Goal: Task Accomplishment & Management: Use online tool/utility

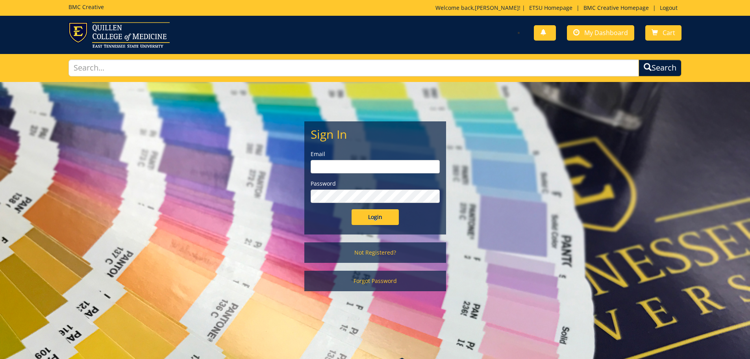
click at [371, 167] on input "email" at bounding box center [375, 166] width 129 height 13
type input "[EMAIL_ADDRESS][DOMAIN_NAME]"
click at [352, 209] on input "Login" at bounding box center [375, 217] width 47 height 16
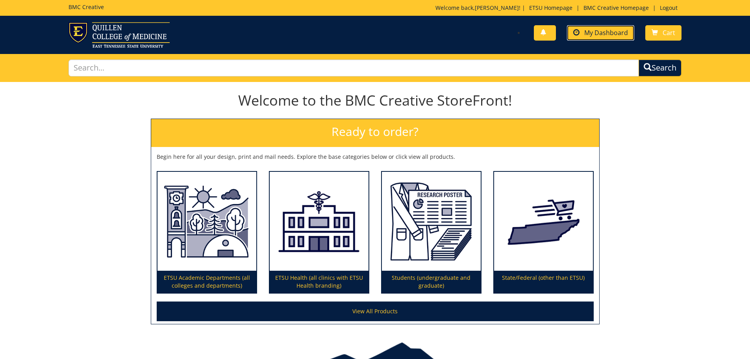
click at [608, 30] on span "My Dashboard" at bounding box center [607, 32] width 44 height 9
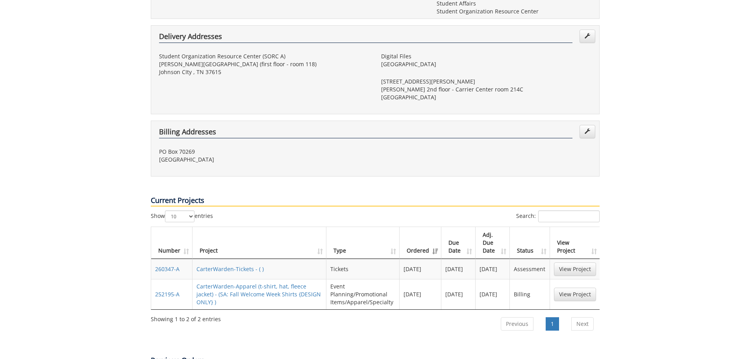
scroll to position [239, 0]
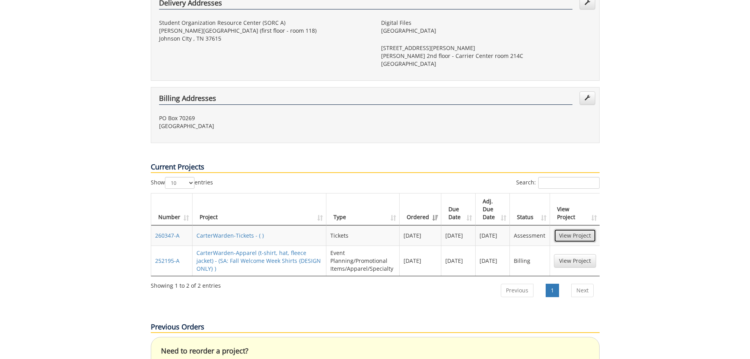
click at [572, 229] on link "View Project" at bounding box center [575, 235] width 42 height 13
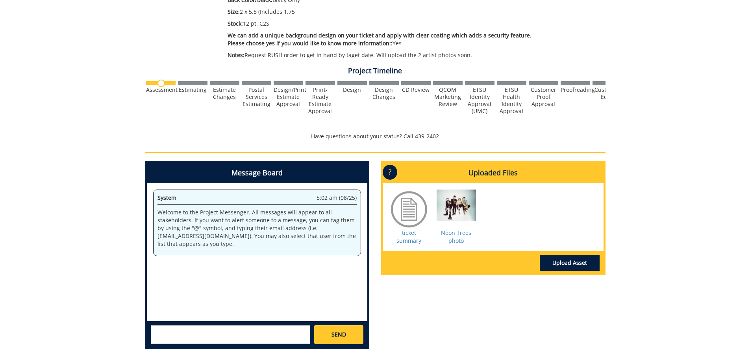
scroll to position [228, 0]
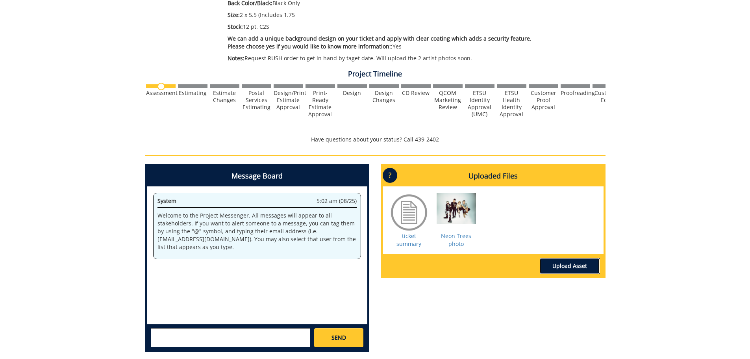
click at [564, 266] on link "Upload Asset" at bounding box center [570, 266] width 60 height 16
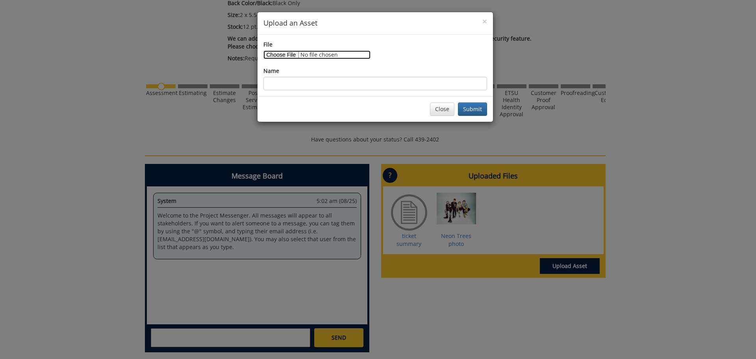
click at [281, 56] on input "File" at bounding box center [317, 54] width 107 height 9
type input "C:\fakepath\EVERSxLISA-2480_DRAFT copy (1).jpg"
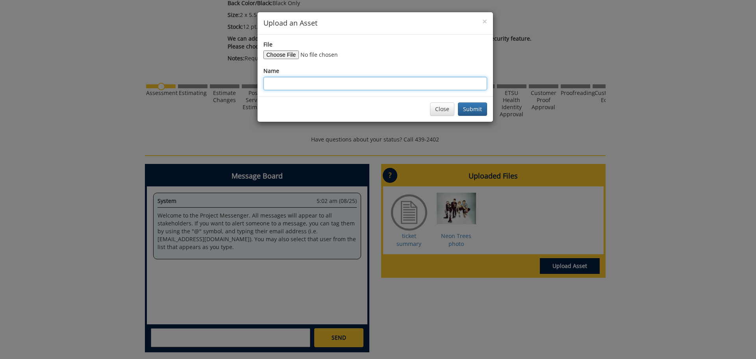
click at [308, 80] on input "Name" at bounding box center [376, 83] width 224 height 13
click at [468, 107] on button "Submit" at bounding box center [472, 108] width 29 height 13
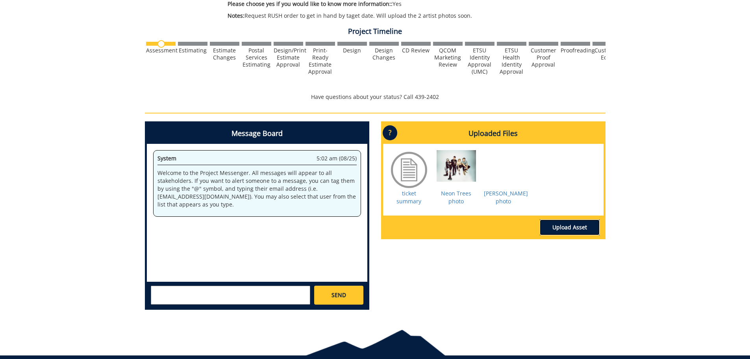
scroll to position [281, 0]
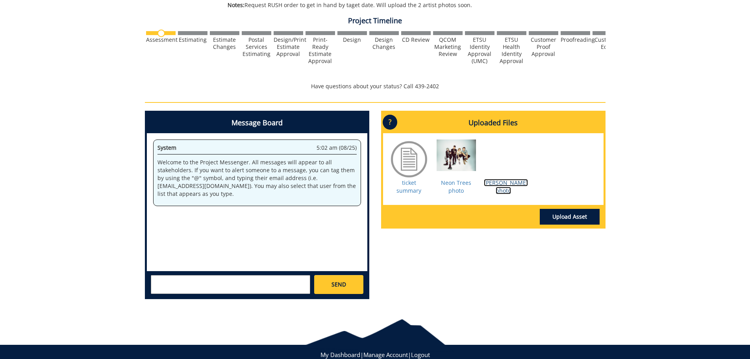
click at [505, 181] on link "Lisa Heller photo" at bounding box center [506, 186] width 44 height 15
click at [653, 169] on div "260347-A CarterWarden-Tickets Estimate Approver: wardence1@etsu.edu Payment Typ…" at bounding box center [375, 53] width 750 height 505
click at [501, 242] on div "Message Board System 5:02 am (08/25) Welcome to the Project Messenger. All mess…" at bounding box center [375, 208] width 473 height 195
click at [573, 216] on link "Upload Asset" at bounding box center [570, 217] width 60 height 16
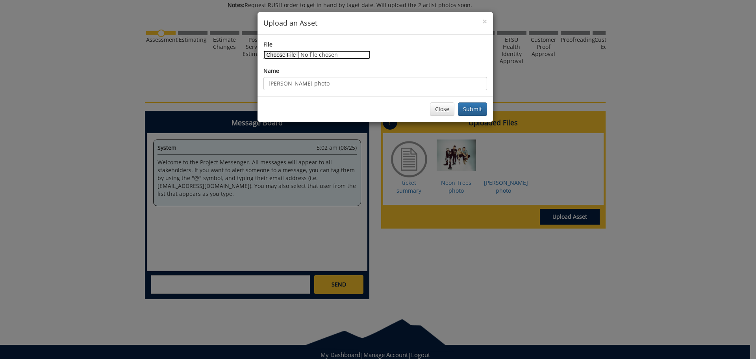
click at [279, 53] on input "File" at bounding box center [317, 54] width 107 height 9
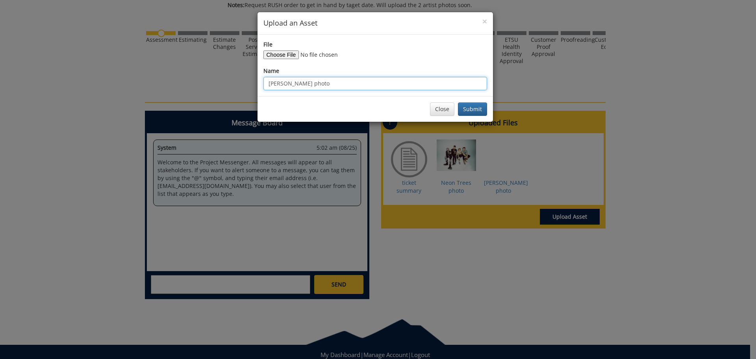
click at [321, 86] on input "Lisa Heller photo" at bounding box center [376, 83] width 224 height 13
type input "Lisa Heller photo again"
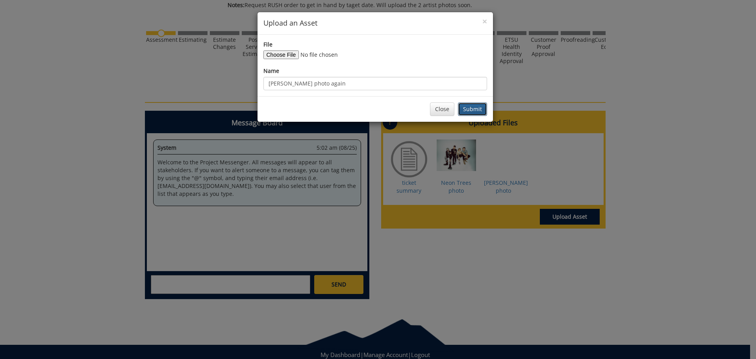
click at [480, 108] on button "Submit" at bounding box center [472, 108] width 29 height 13
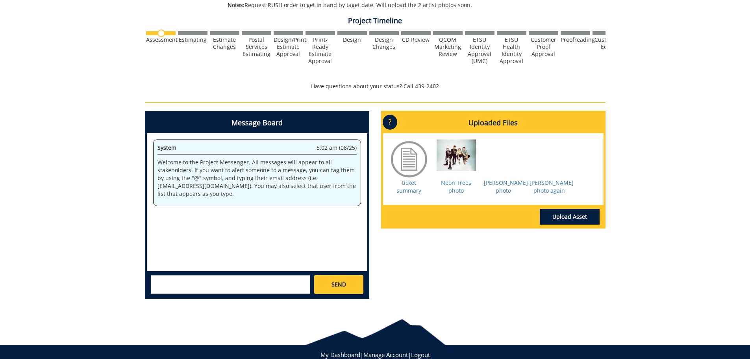
click at [515, 287] on div "Message Board System 5:02 am (08/25) Welcome to the Project Messenger. All mess…" at bounding box center [375, 208] width 473 height 195
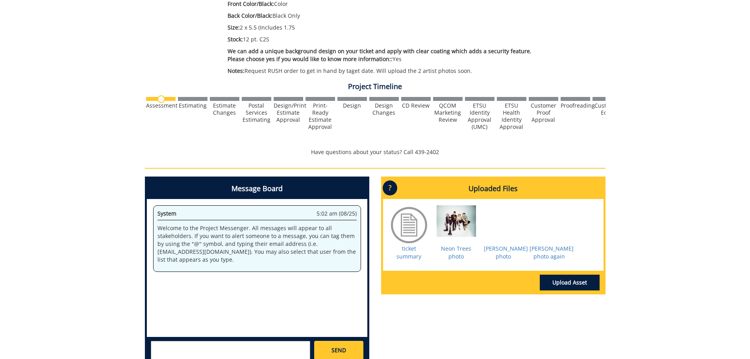
scroll to position [196, 0]
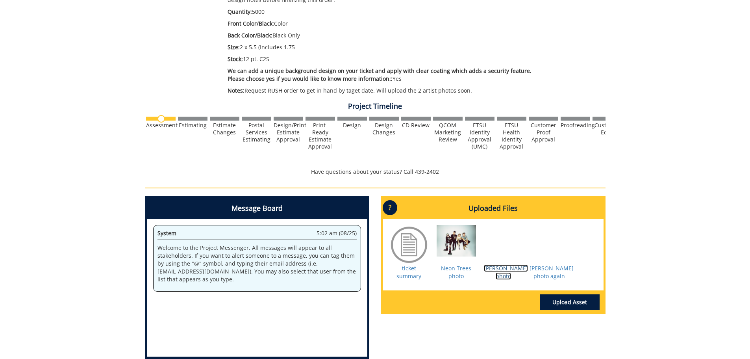
click at [505, 267] on link "Lisa Heller photo" at bounding box center [506, 271] width 44 height 15
click at [548, 276] on link "Lisa Heller photo again" at bounding box center [552, 271] width 44 height 15
click at [201, 317] on div "System 5:02 am (08/25) Welcome to the Project Messenger. All messages will appe…" at bounding box center [257, 288] width 221 height 138
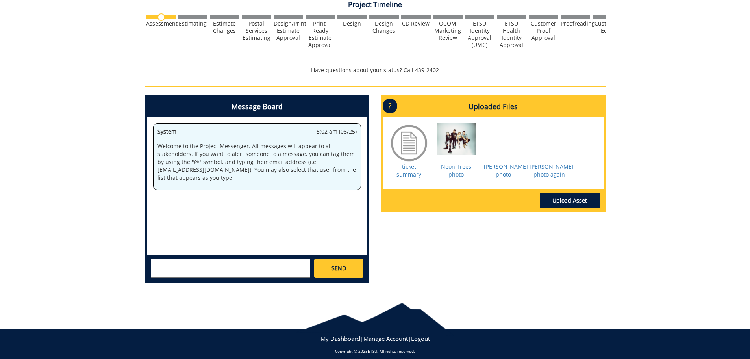
scroll to position [304, 0]
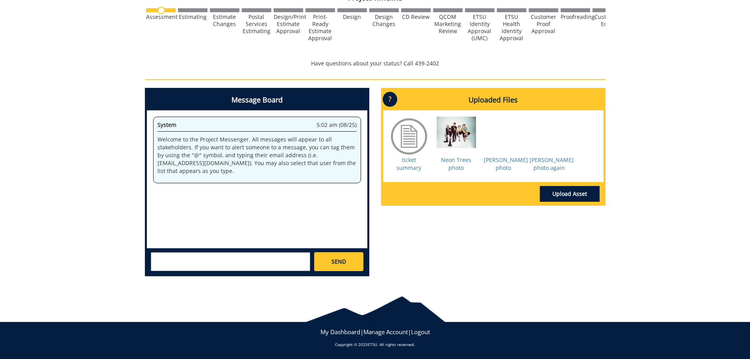
click at [167, 258] on textarea at bounding box center [231, 261] width 160 height 19
click at [161, 255] on textarea "Canot get the Lisa Heller photo to upload. Will email to" at bounding box center [231, 261] width 160 height 19
click at [201, 266] on textarea "Cannot get the Lisa Heller photo to upload. Will email to" at bounding box center [231, 261] width 160 height 19
type textarea "Cannot get the Lisa Heller photo to upload. Will email to"
